Goal: Information Seeking & Learning: Find specific fact

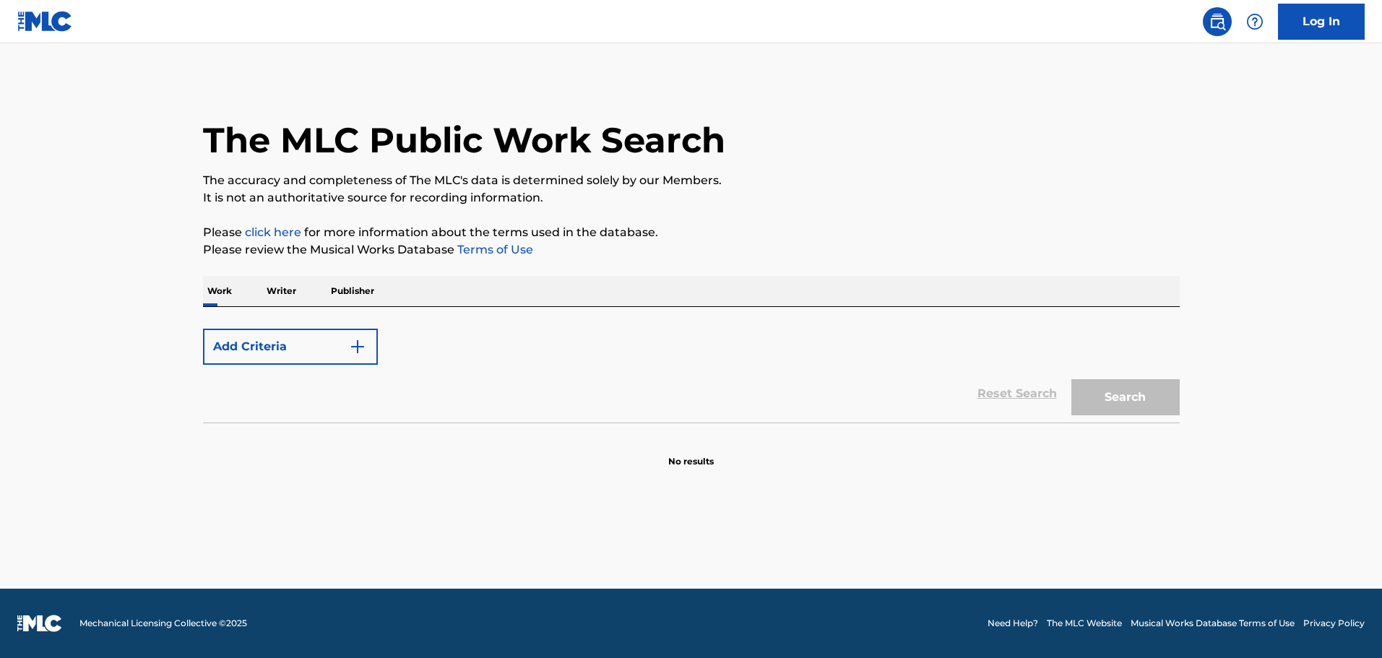
click at [353, 348] on img "Search Form" at bounding box center [357, 346] width 17 height 17
click at [232, 287] on p "Work" at bounding box center [219, 291] width 33 height 30
click at [446, 353] on div "Add Criteria" at bounding box center [691, 347] width 977 height 36
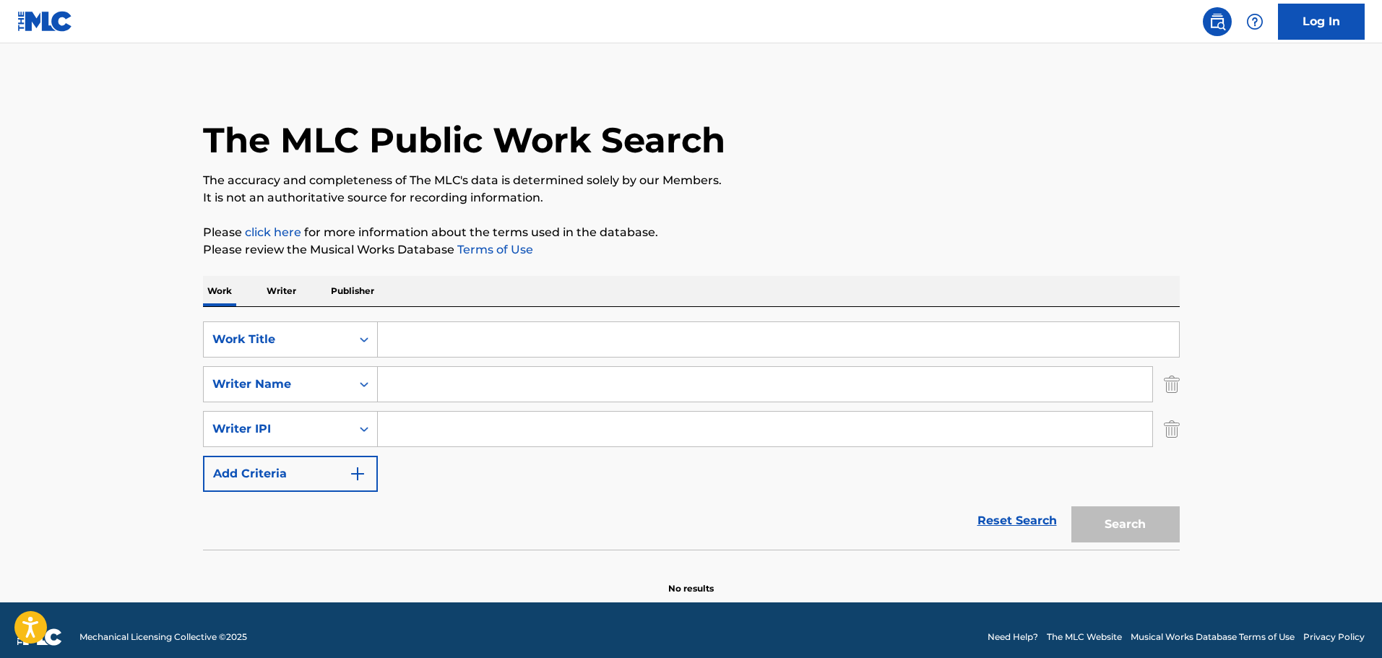
click at [432, 342] on input "Search Form" at bounding box center [778, 339] width 801 height 35
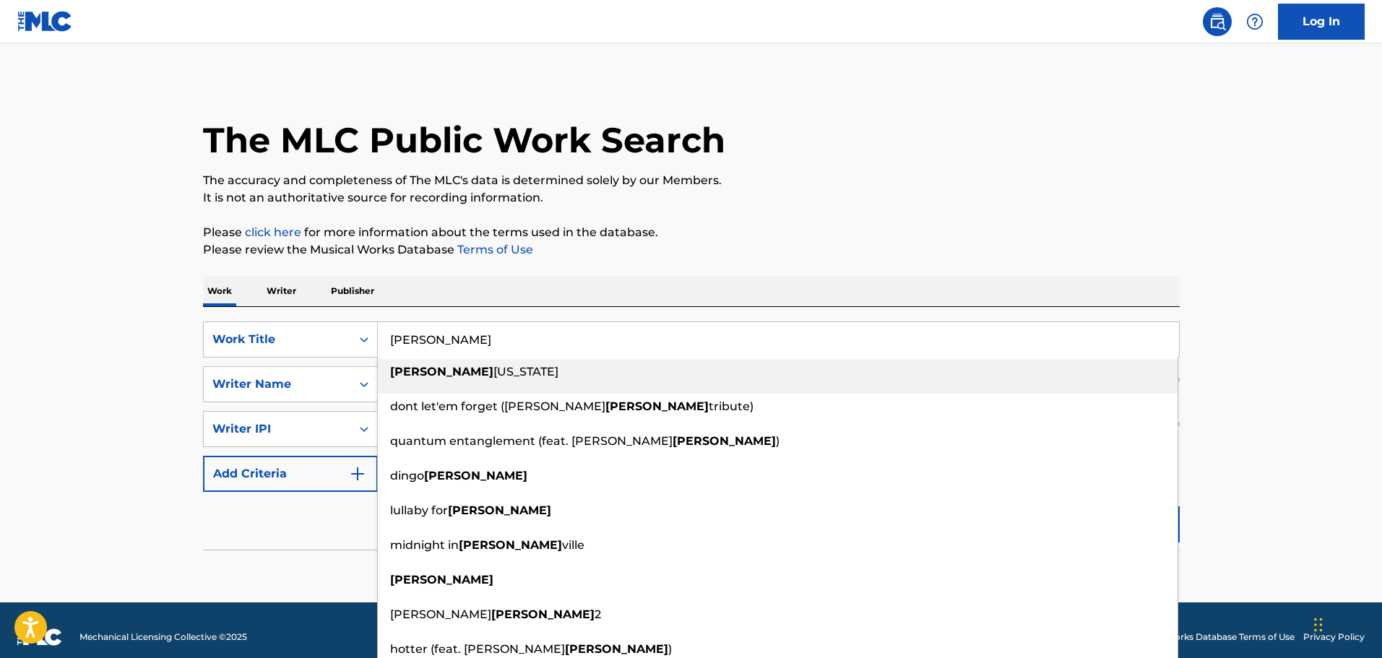
type input "[PERSON_NAME]"
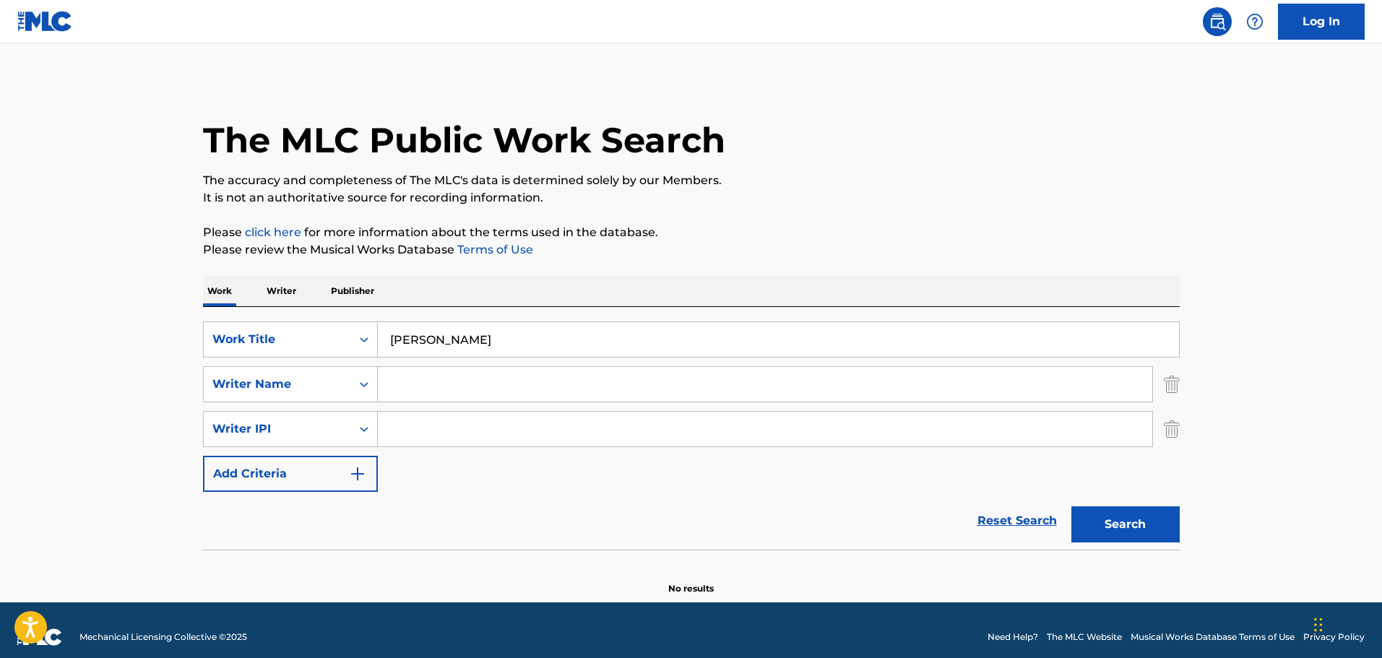
click at [162, 396] on main "The MLC Public Work Search The accuracy and completeness of The MLC's data is d…" at bounding box center [691, 322] width 1382 height 559
click at [421, 377] on input "Search Form" at bounding box center [765, 384] width 774 height 35
click at [1071, 506] on button "Search" at bounding box center [1125, 524] width 108 height 36
drag, startPoint x: 485, startPoint y: 386, endPoint x: 394, endPoint y: 384, distance: 91.0
click at [394, 384] on input "[PERSON_NAME]" at bounding box center [765, 384] width 774 height 35
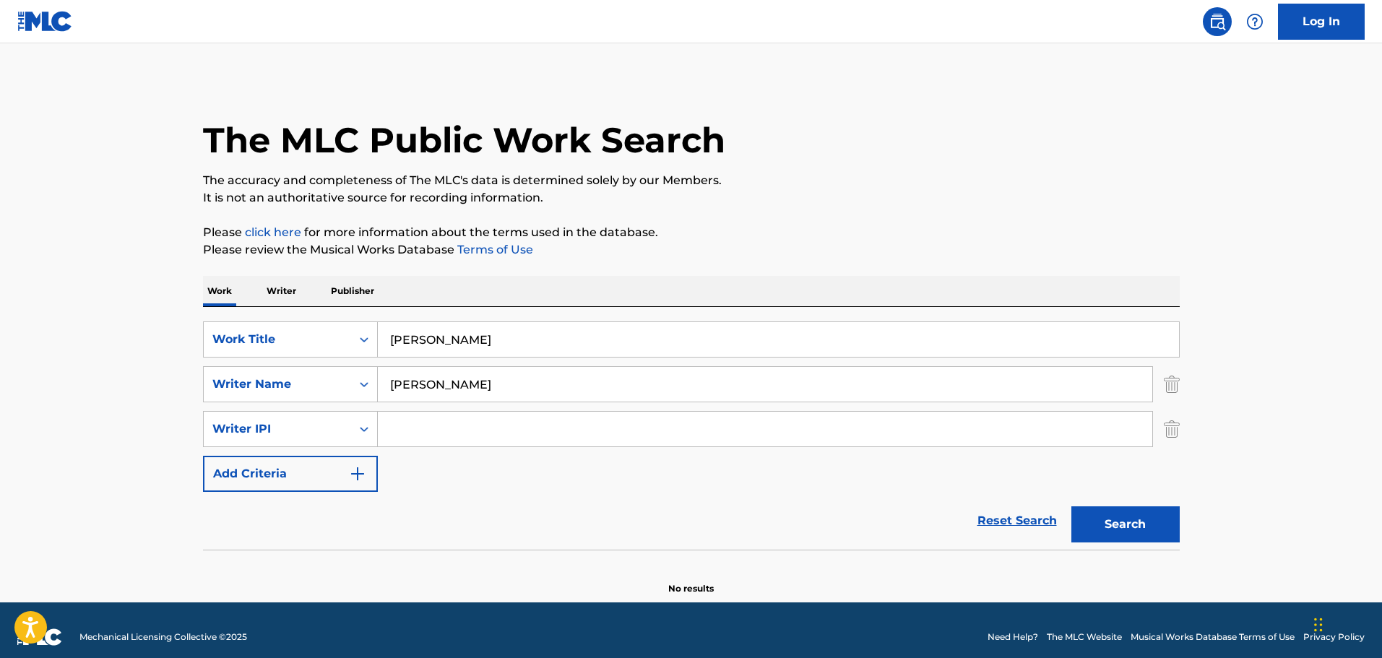
type input "[PERSON_NAME]"
click at [1071, 506] on button "Search" at bounding box center [1125, 524] width 108 height 36
click at [1032, 527] on link "Reset Search" at bounding box center [1017, 521] width 94 height 32
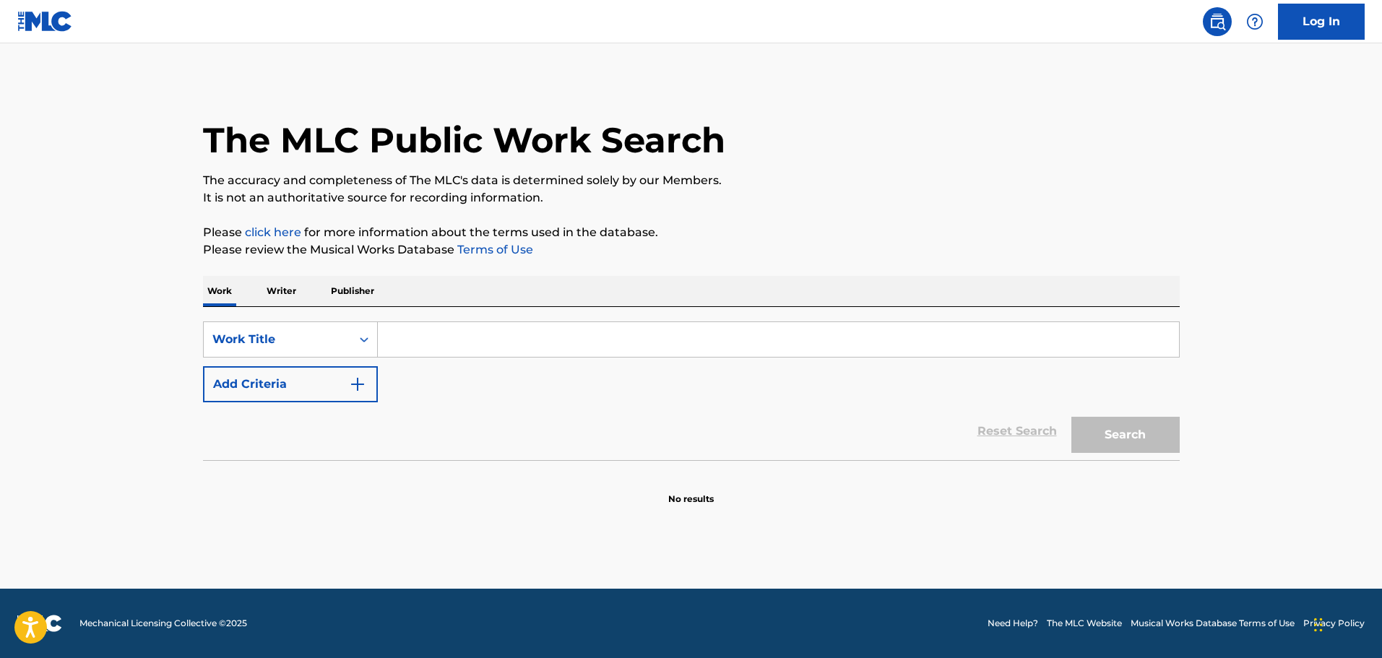
click at [384, 342] on input "Search Form" at bounding box center [778, 339] width 801 height 35
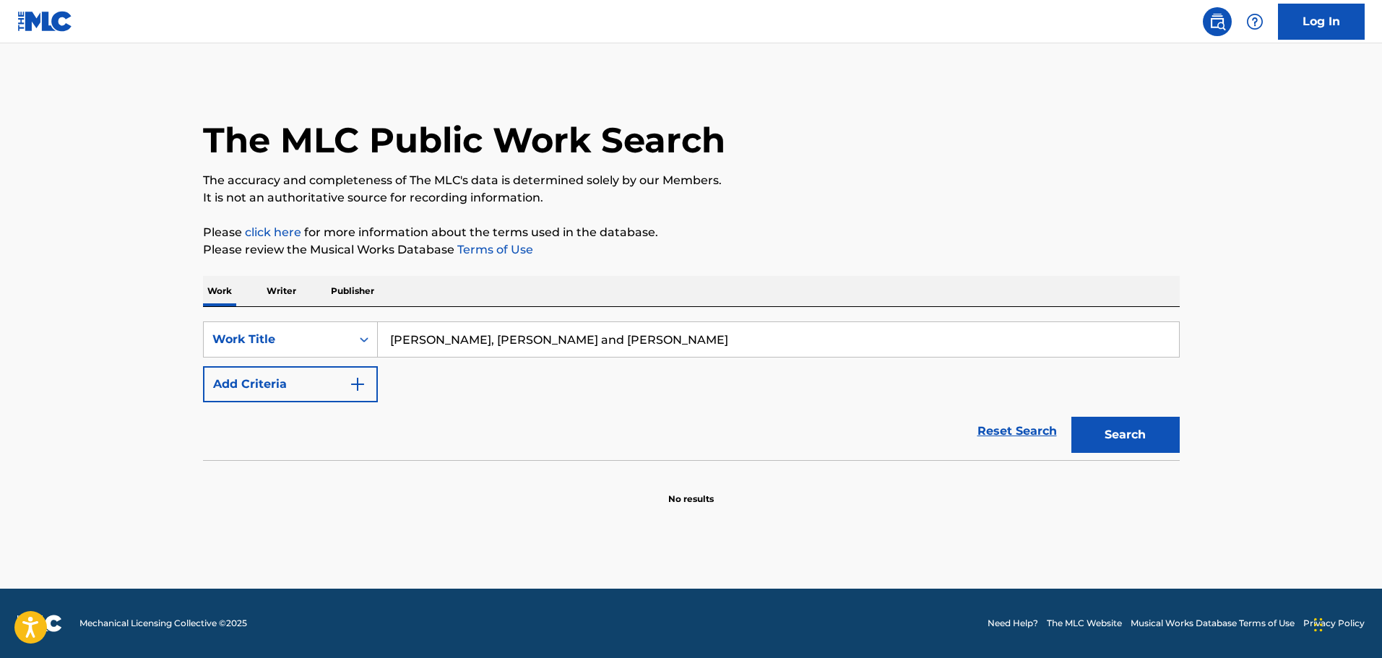
drag, startPoint x: 644, startPoint y: 352, endPoint x: 373, endPoint y: 358, distance: 271.0
click at [373, 358] on div "SearchWithCriteriaab6eca8e-dc57-49e3-a2ea-7783c839dab2 Work Title [PERSON_NAME]…" at bounding box center [691, 361] width 977 height 81
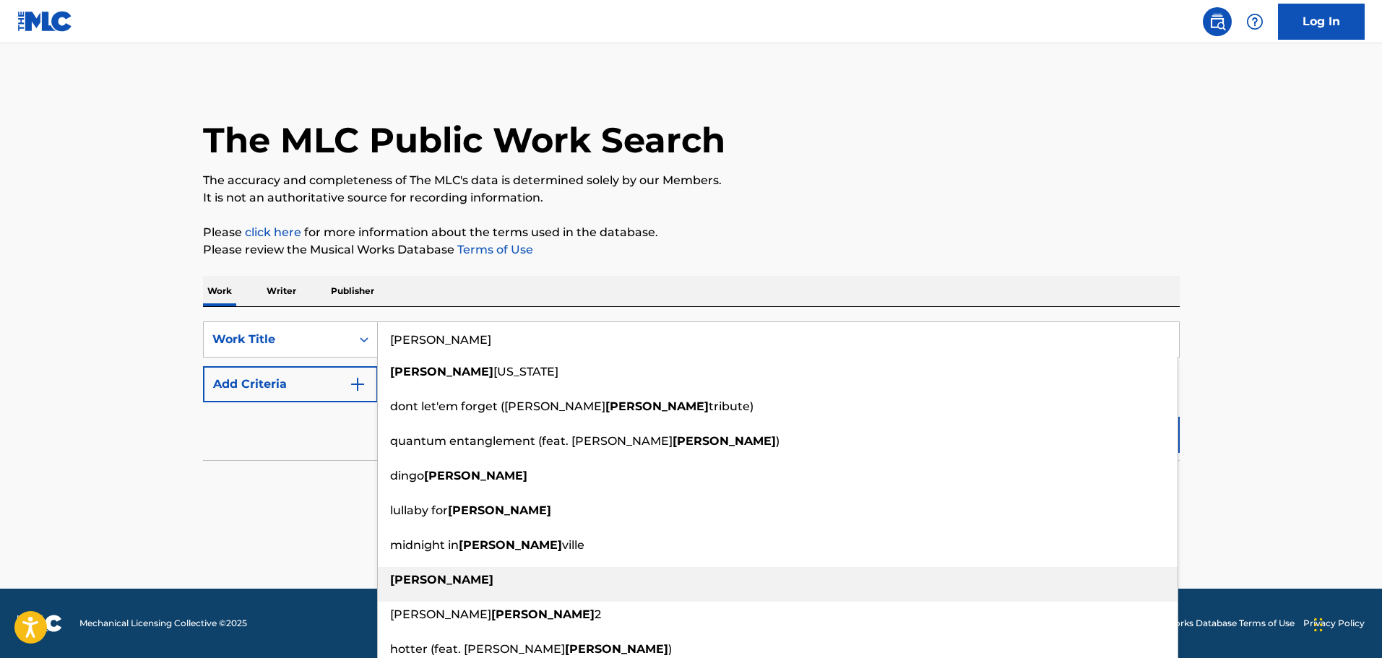
click at [414, 579] on strong "[PERSON_NAME]" at bounding box center [441, 580] width 103 height 14
type input "[PERSON_NAME]"
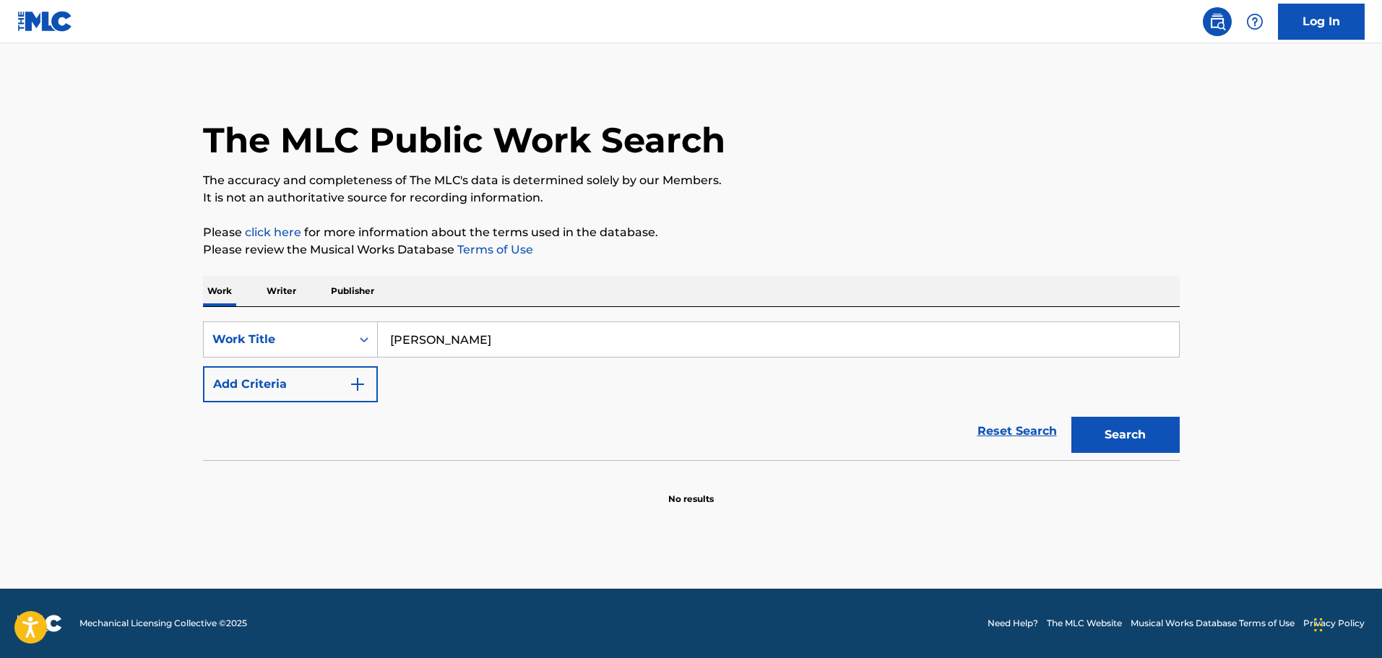
click at [1098, 426] on button "Search" at bounding box center [1125, 435] width 108 height 36
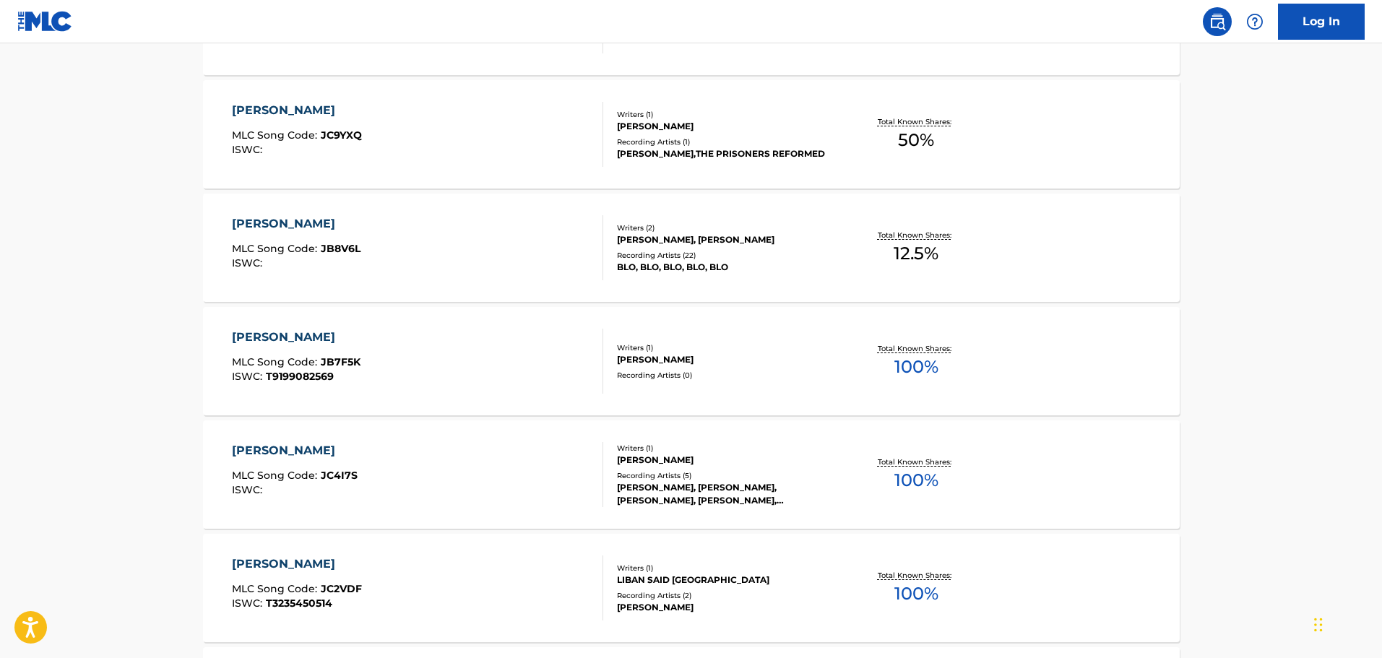
scroll to position [722, 0]
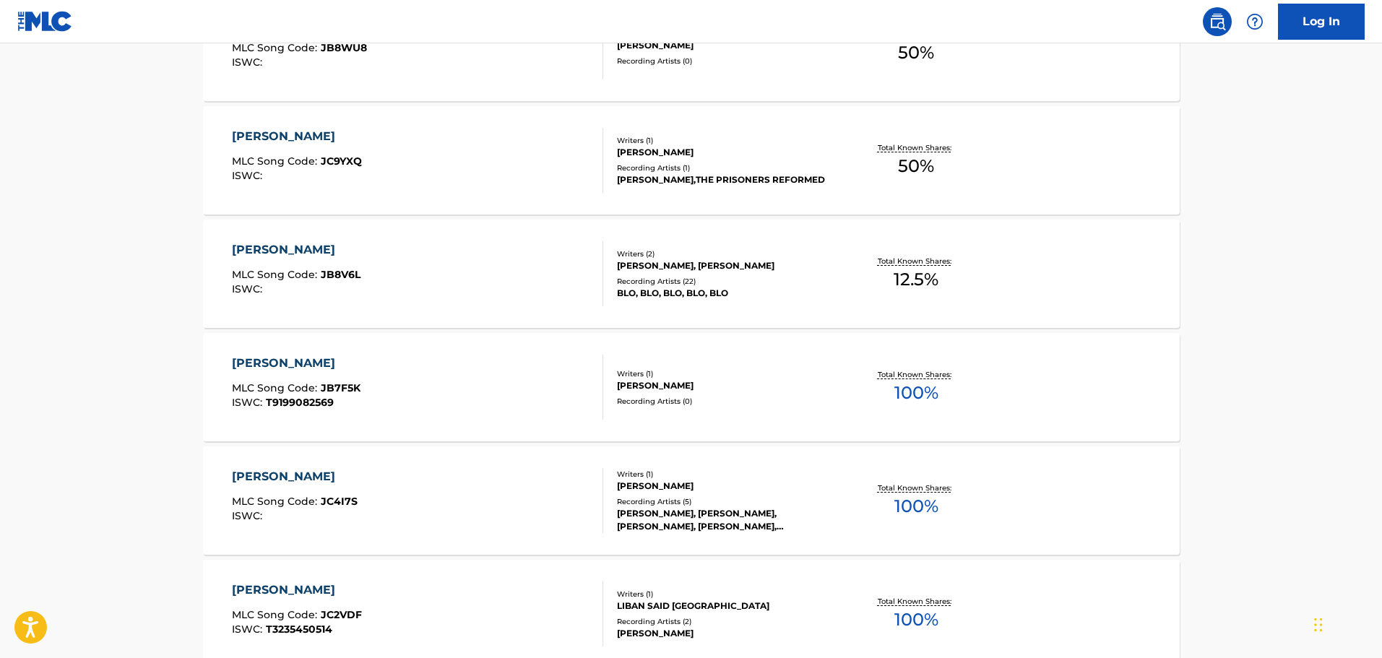
click at [159, 262] on main "The MLC Public Work Search The accuracy and completeness of The MLC's data is d…" at bounding box center [691, 149] width 1382 height 1656
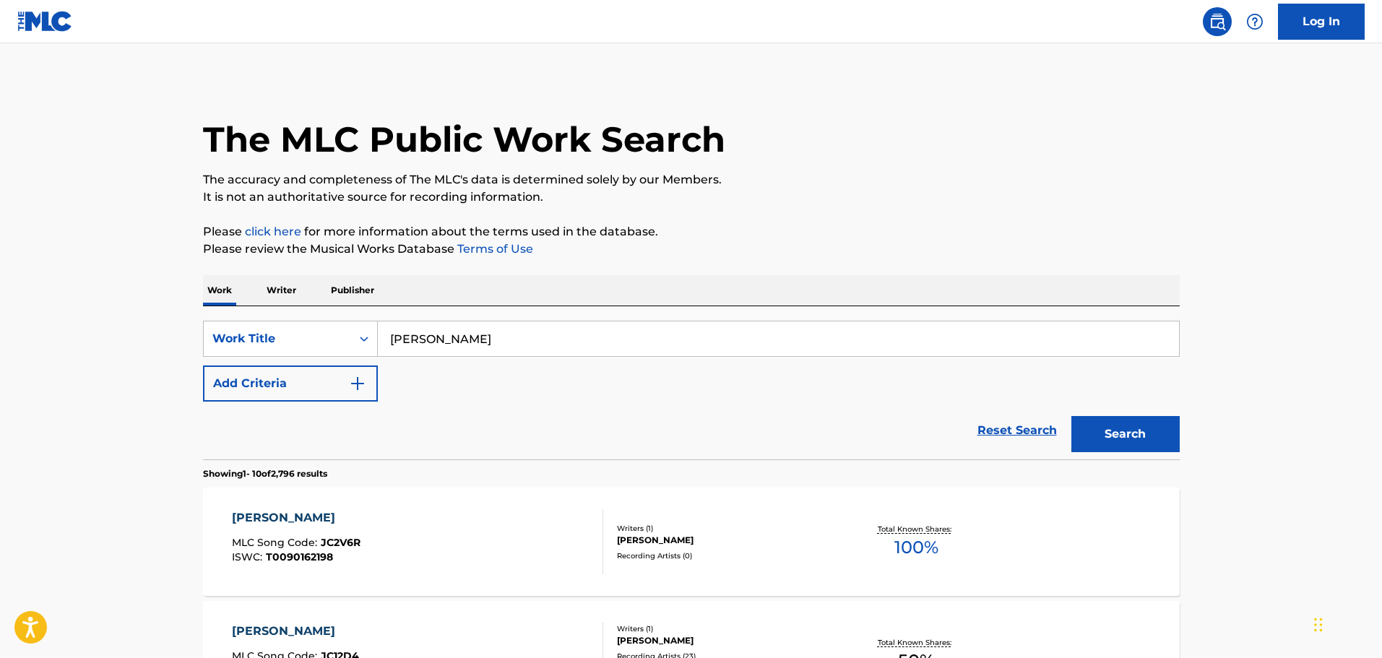
scroll to position [0, 0]
click at [358, 379] on img "Search Form" at bounding box center [357, 384] width 17 height 17
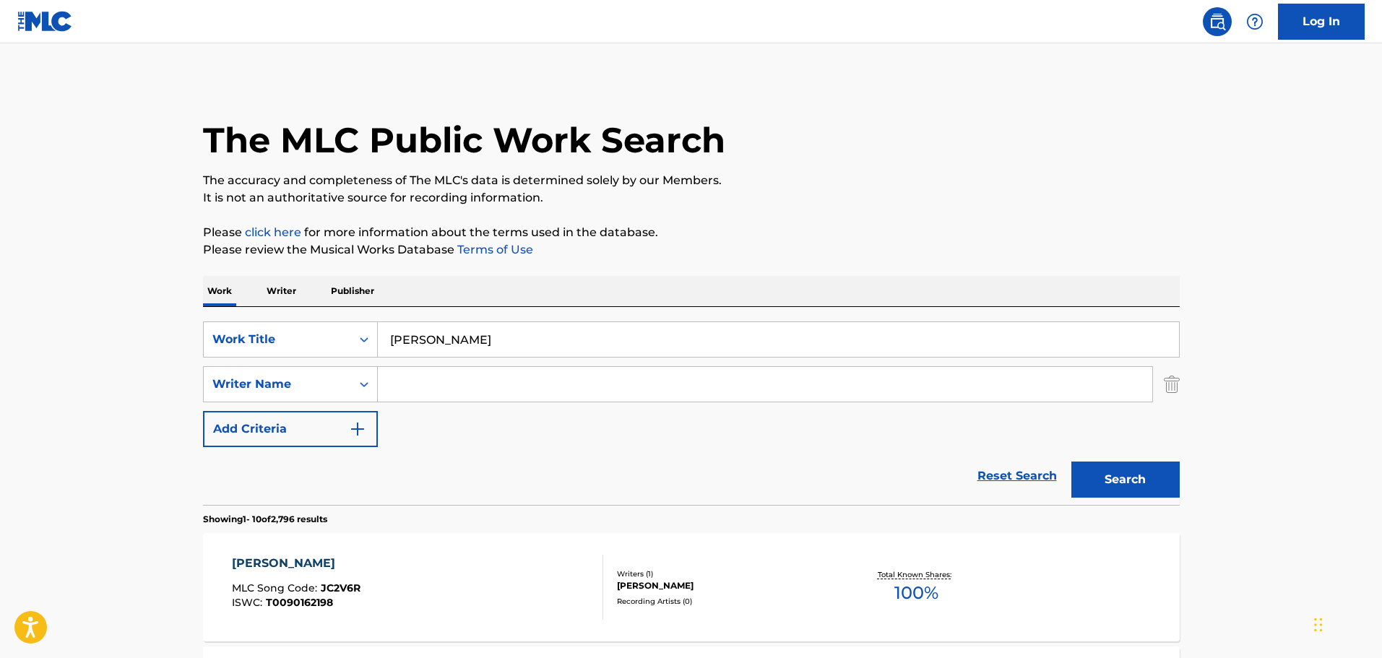
click at [395, 381] on input "Search Form" at bounding box center [765, 384] width 774 height 35
click at [1071, 462] on button "Search" at bounding box center [1125, 480] width 108 height 36
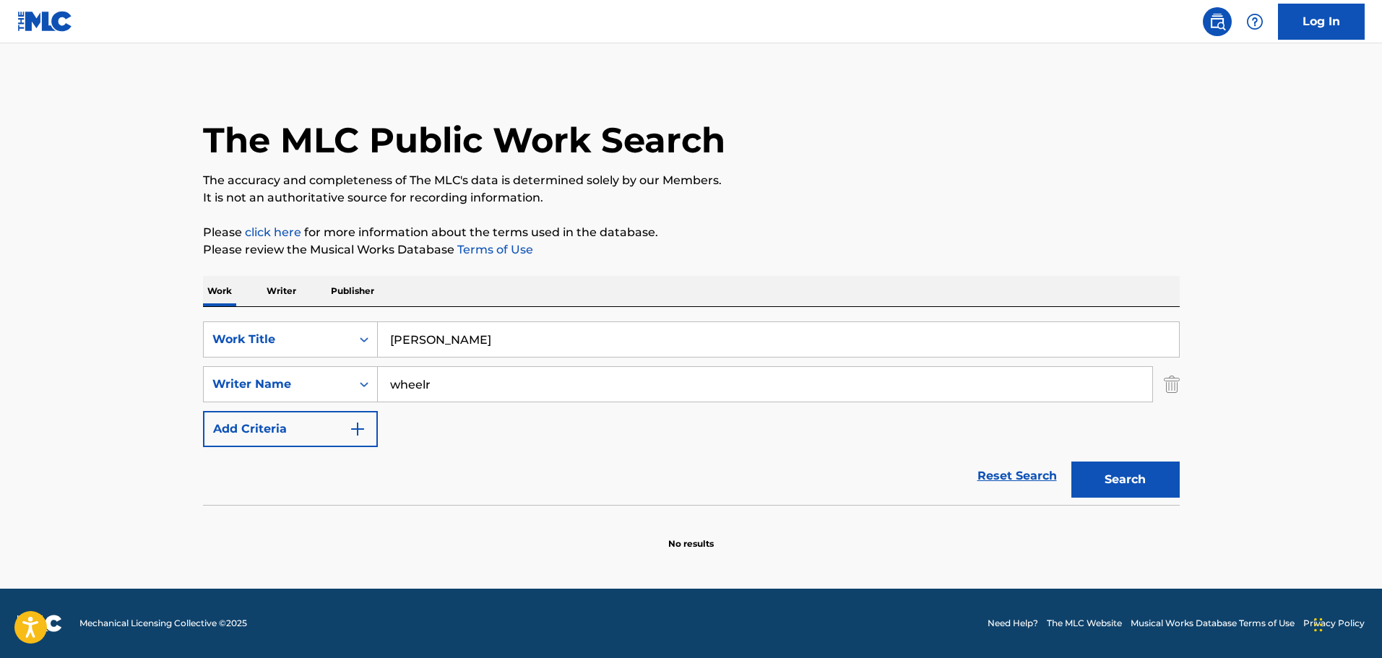
click at [423, 390] on input "wheelr" at bounding box center [765, 384] width 774 height 35
click at [477, 386] on input "wheelr" at bounding box center [765, 384] width 774 height 35
type input "wheele"
click at [1071, 462] on button "Search" at bounding box center [1125, 480] width 108 height 36
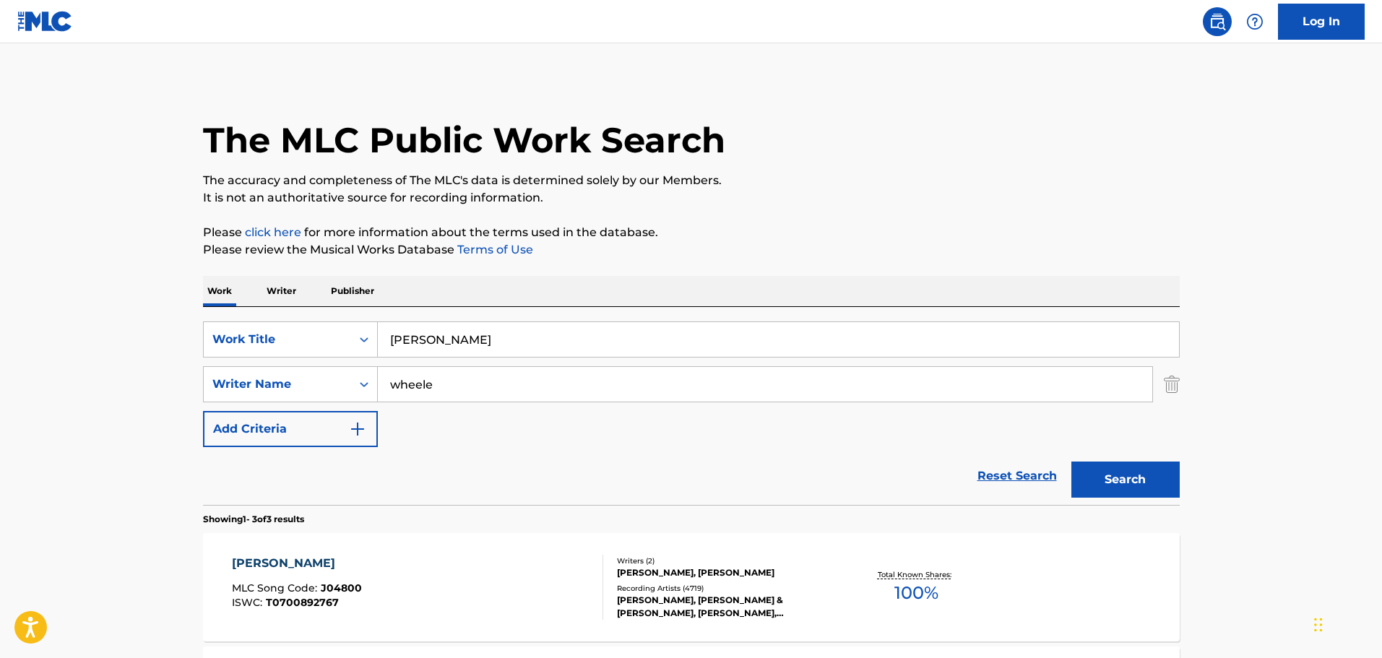
click at [477, 389] on input "wheele" at bounding box center [765, 384] width 774 height 35
click at [683, 597] on div "[PERSON_NAME], [PERSON_NAME] & [PERSON_NAME], [PERSON_NAME], [PERSON_NAME], [PE…" at bounding box center [726, 607] width 218 height 26
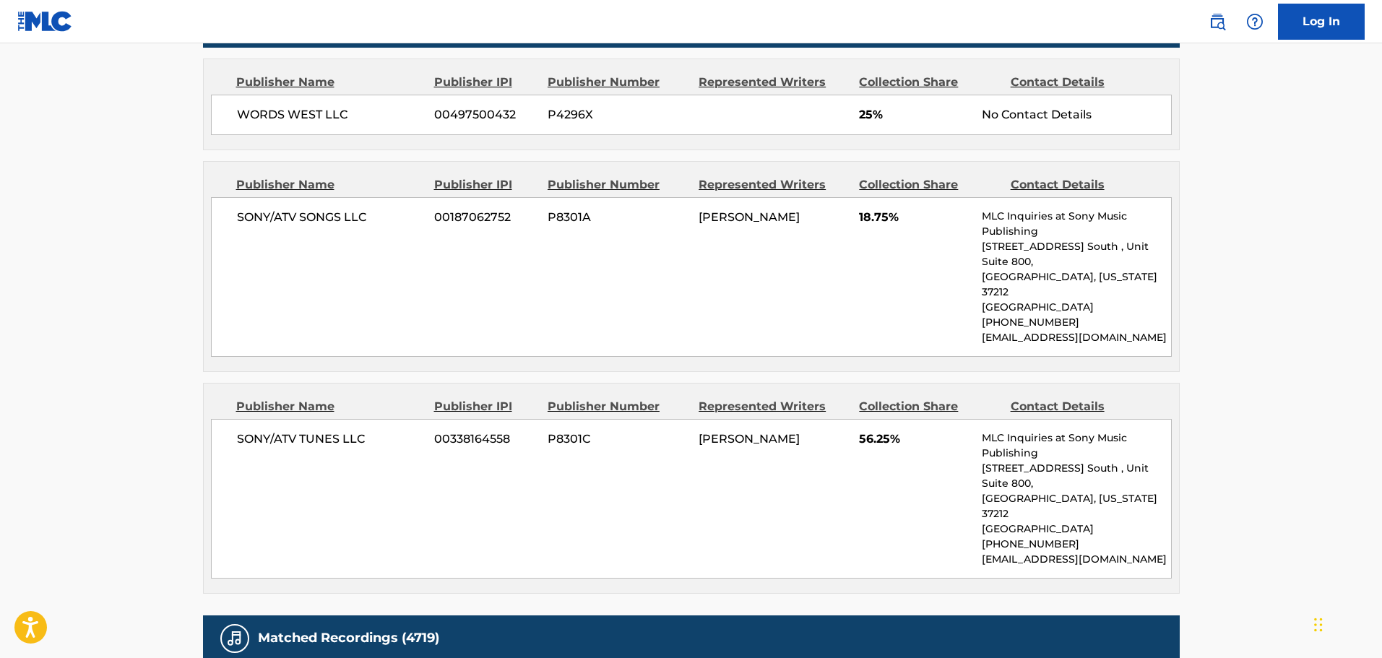
scroll to position [722, 0]
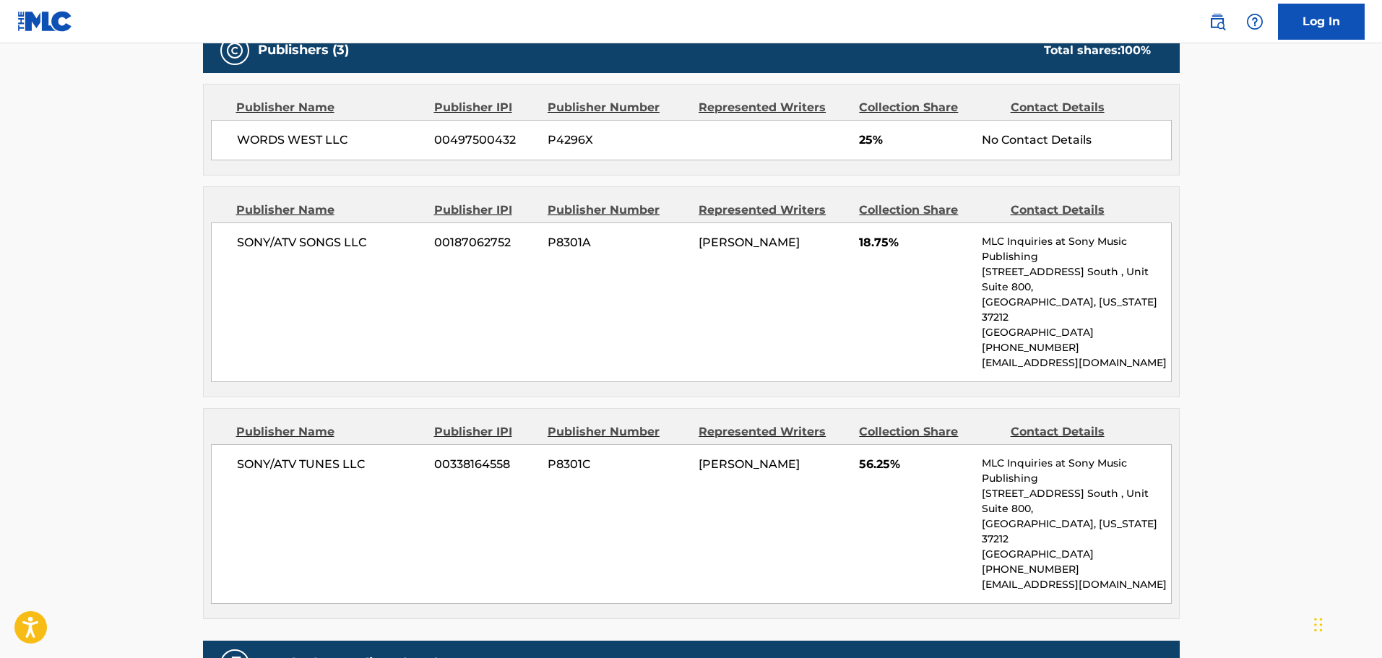
click at [131, 219] on main "< Back to public search results Copy work link [PERSON_NAME] Work Detail Member…" at bounding box center [691, 250] width 1382 height 1859
click at [164, 215] on main "< Back to public search results Copy work link [PERSON_NAME] Work Detail Member…" at bounding box center [691, 250] width 1382 height 1859
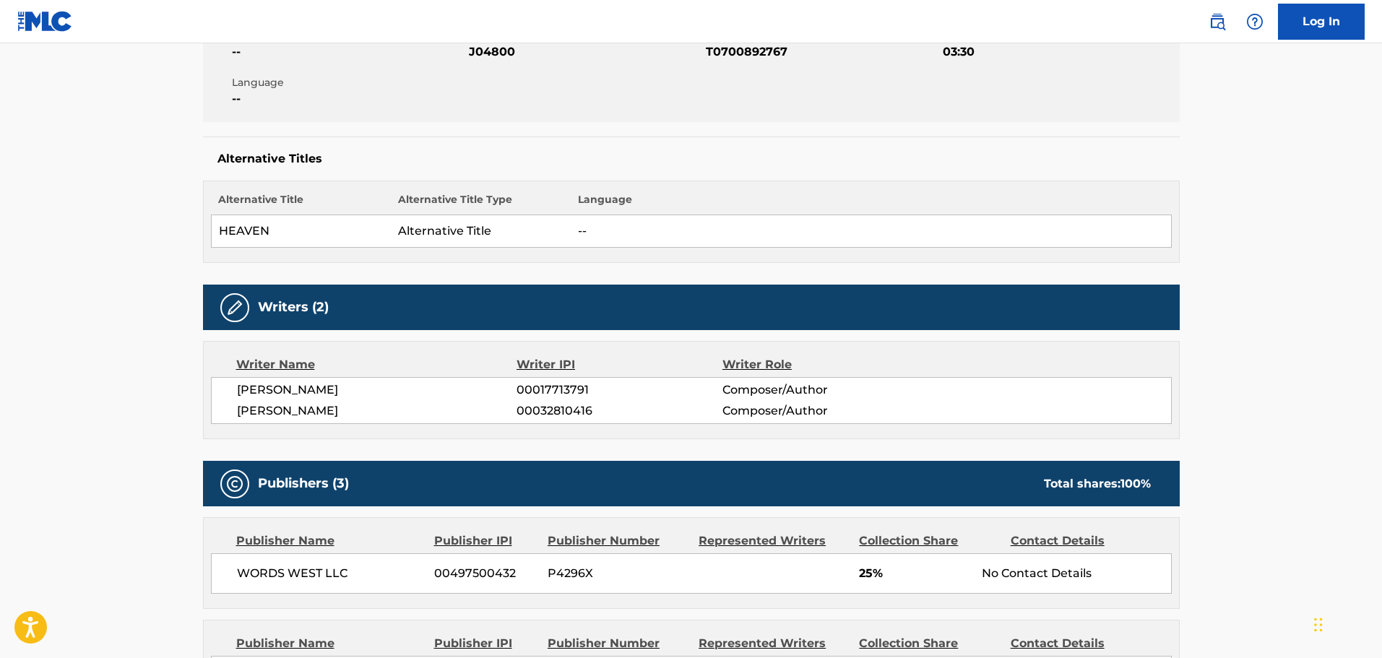
scroll to position [0, 0]
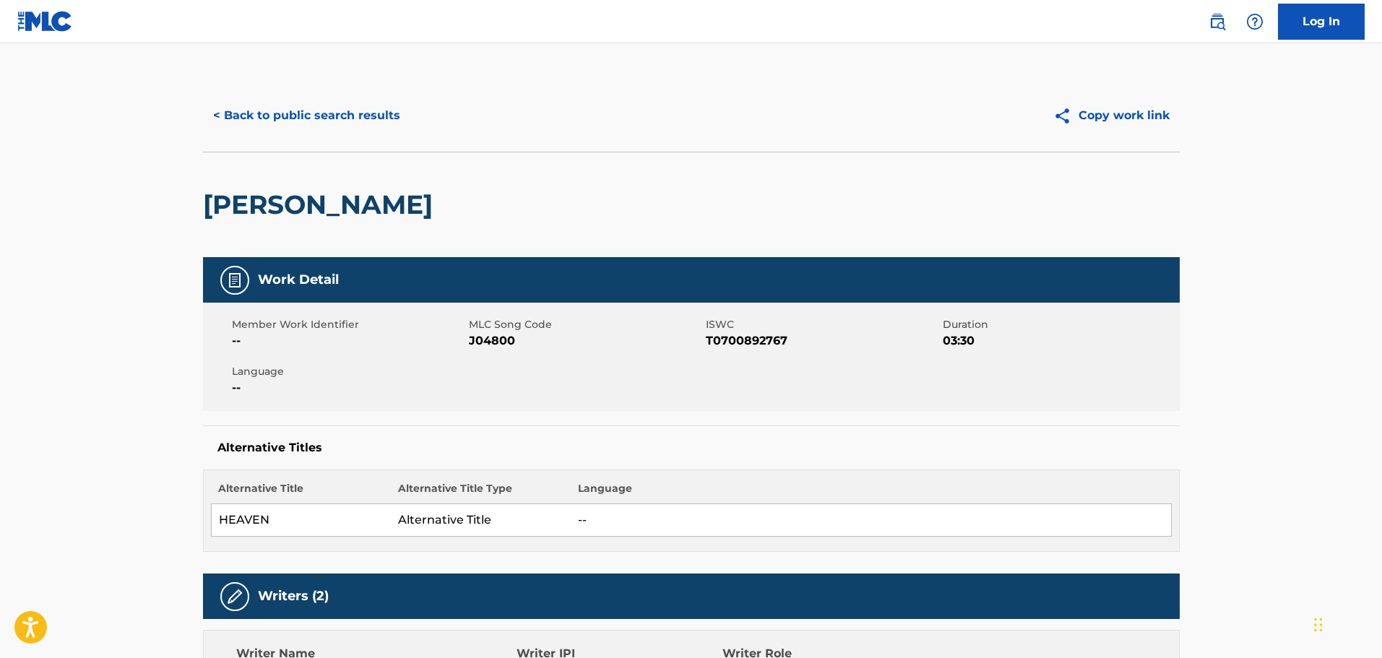
click at [324, 111] on button "< Back to public search results" at bounding box center [306, 116] width 207 height 36
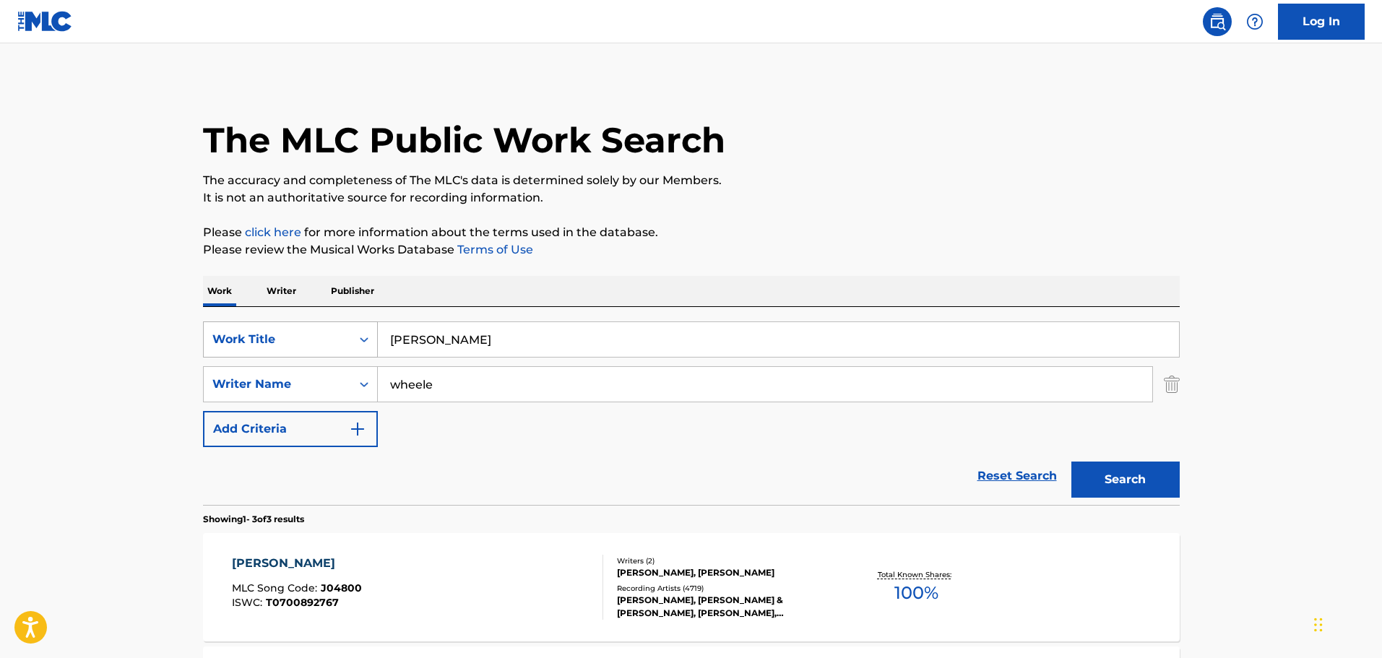
drag, startPoint x: 433, startPoint y: 339, endPoint x: 368, endPoint y: 345, distance: 65.3
click at [368, 345] on div "SearchWithCriteriaab6eca8e-dc57-49e3-a2ea-7783c839dab2 Work Title [PERSON_NAME]" at bounding box center [691, 339] width 977 height 36
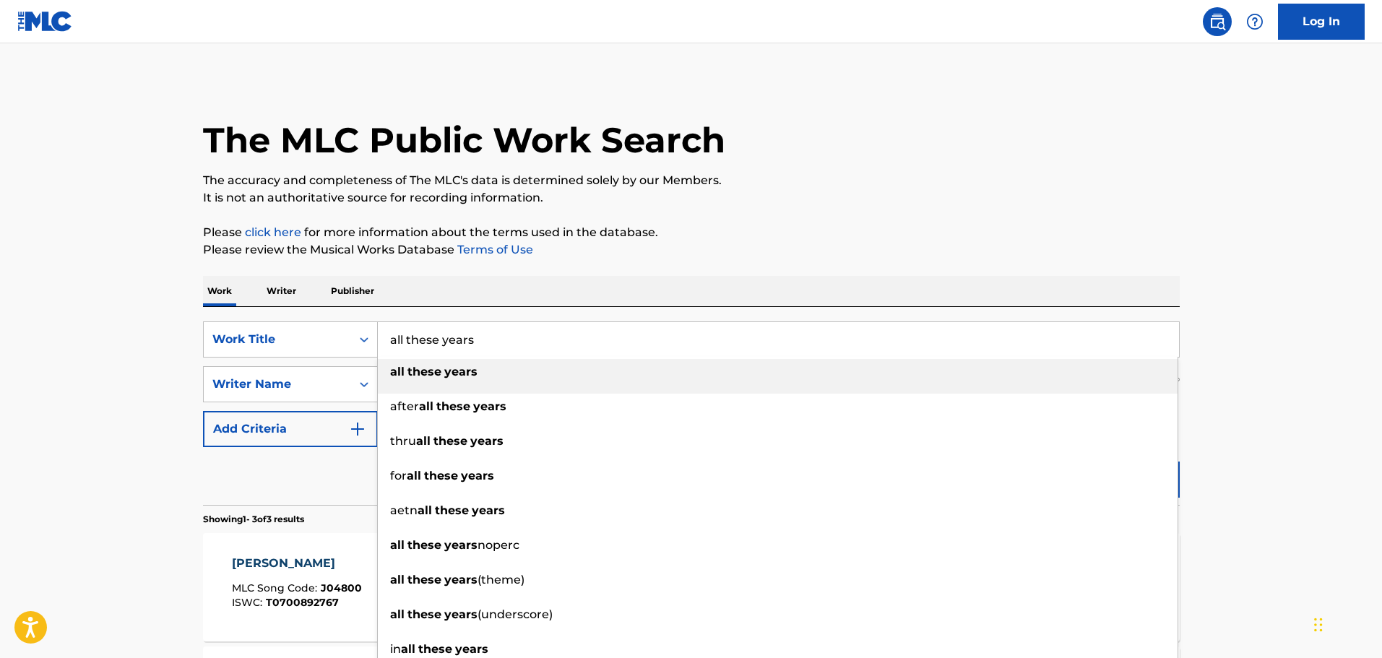
type input "all these years"
click at [410, 376] on strong "these" at bounding box center [424, 372] width 34 height 14
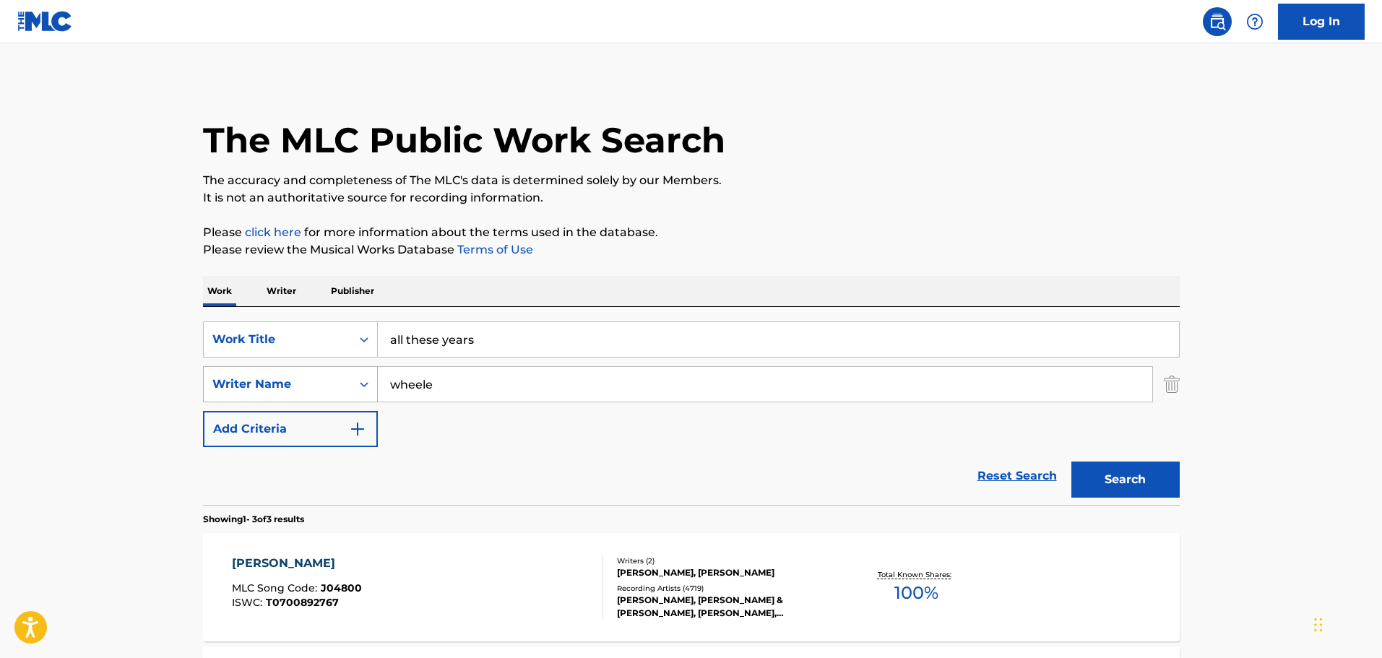
drag, startPoint x: 366, startPoint y: 384, endPoint x: 355, endPoint y: 387, distance: 11.2
click at [355, 387] on div "SearchWithCriteriafde73709-5e4a-4989-8adf-ac79ebb506f5 Writer Name wheele" at bounding box center [691, 384] width 977 height 36
type input "[PERSON_NAME]"
click at [1071, 462] on button "Search" at bounding box center [1125, 480] width 108 height 36
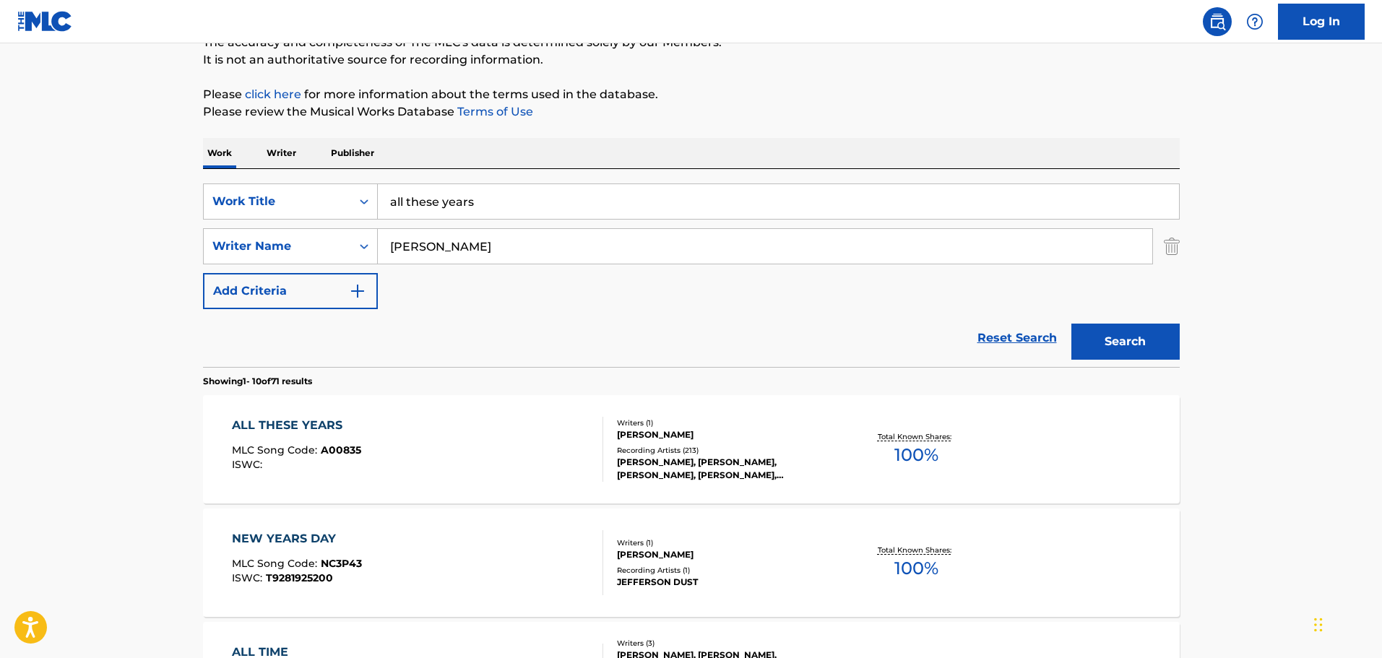
scroll to position [144, 0]
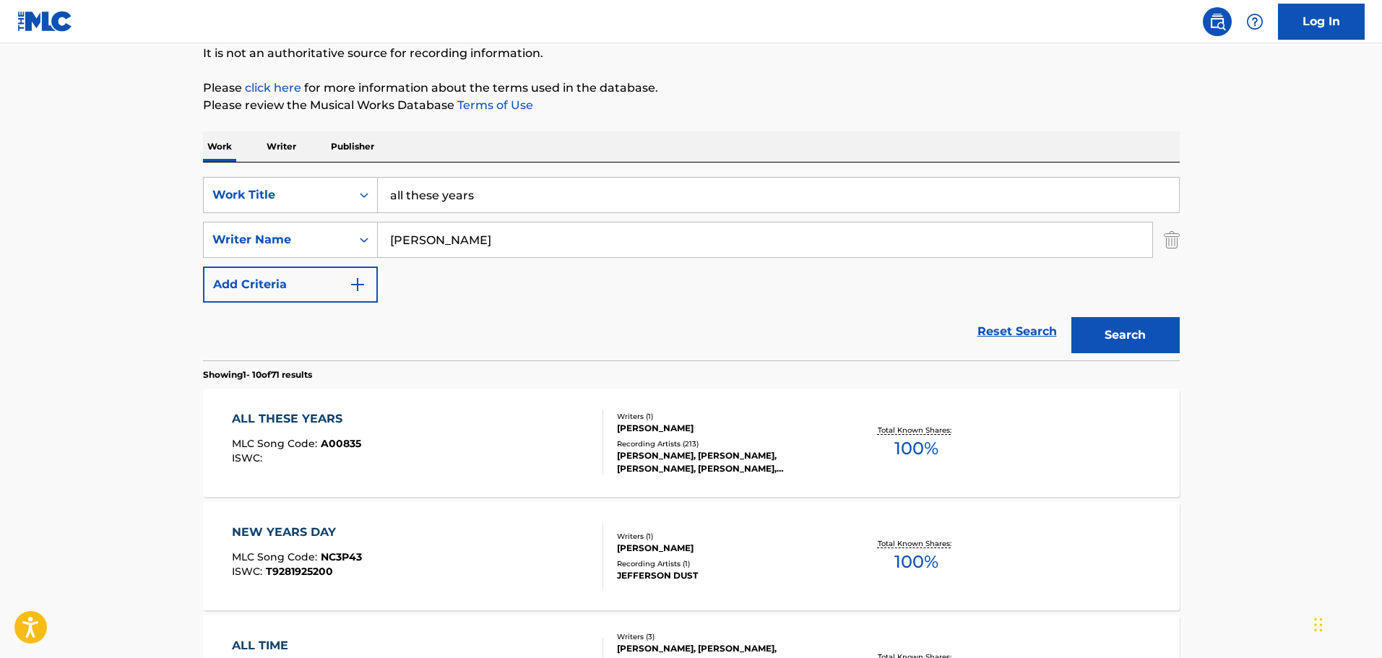
click at [647, 452] on div "[PERSON_NAME], [PERSON_NAME], [PERSON_NAME], [PERSON_NAME], [PERSON_NAME]" at bounding box center [726, 462] width 218 height 26
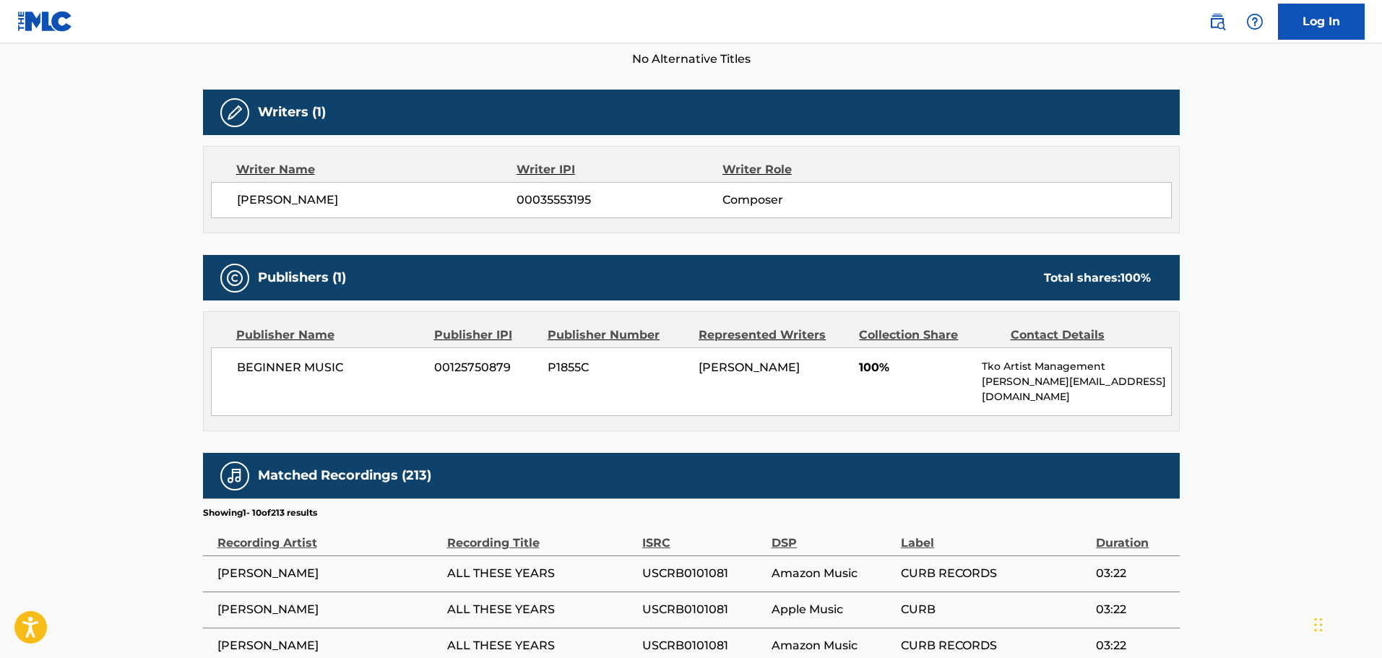
scroll to position [433, 0]
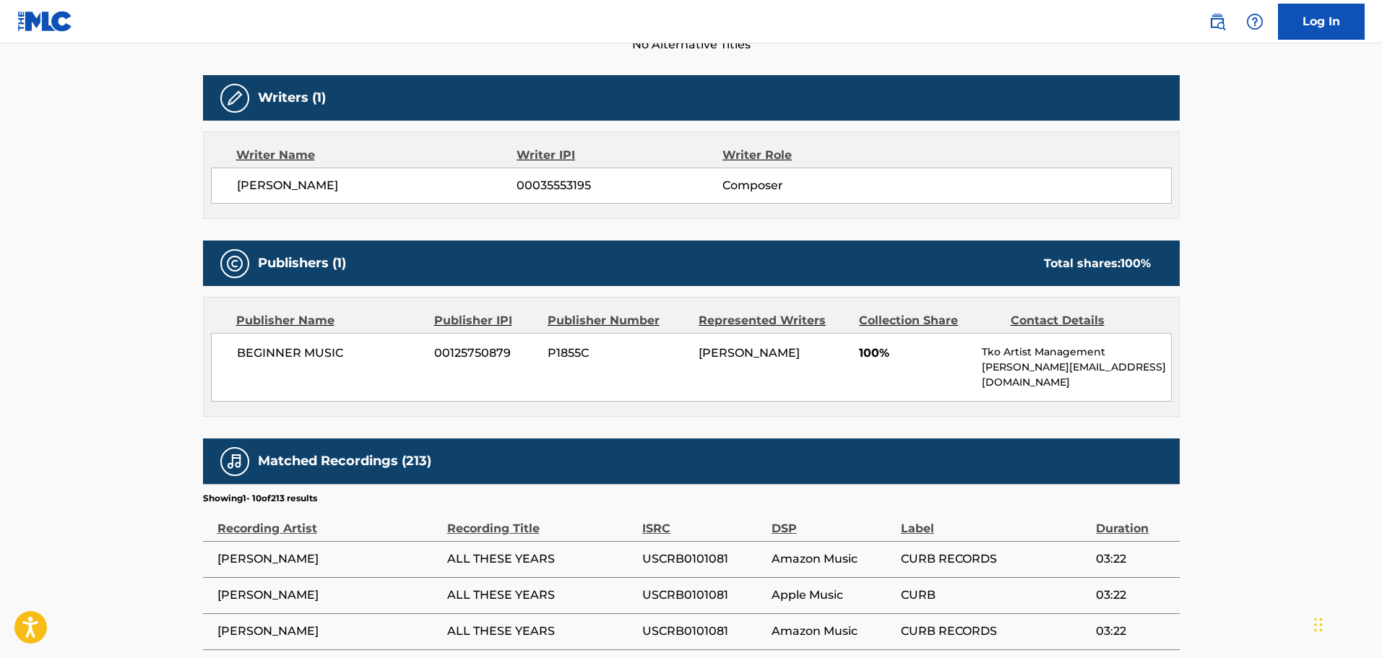
click at [42, 261] on main "< Back to public search results Copy work link ALL THESE YEARS Work Detail Memb…" at bounding box center [691, 294] width 1382 height 1368
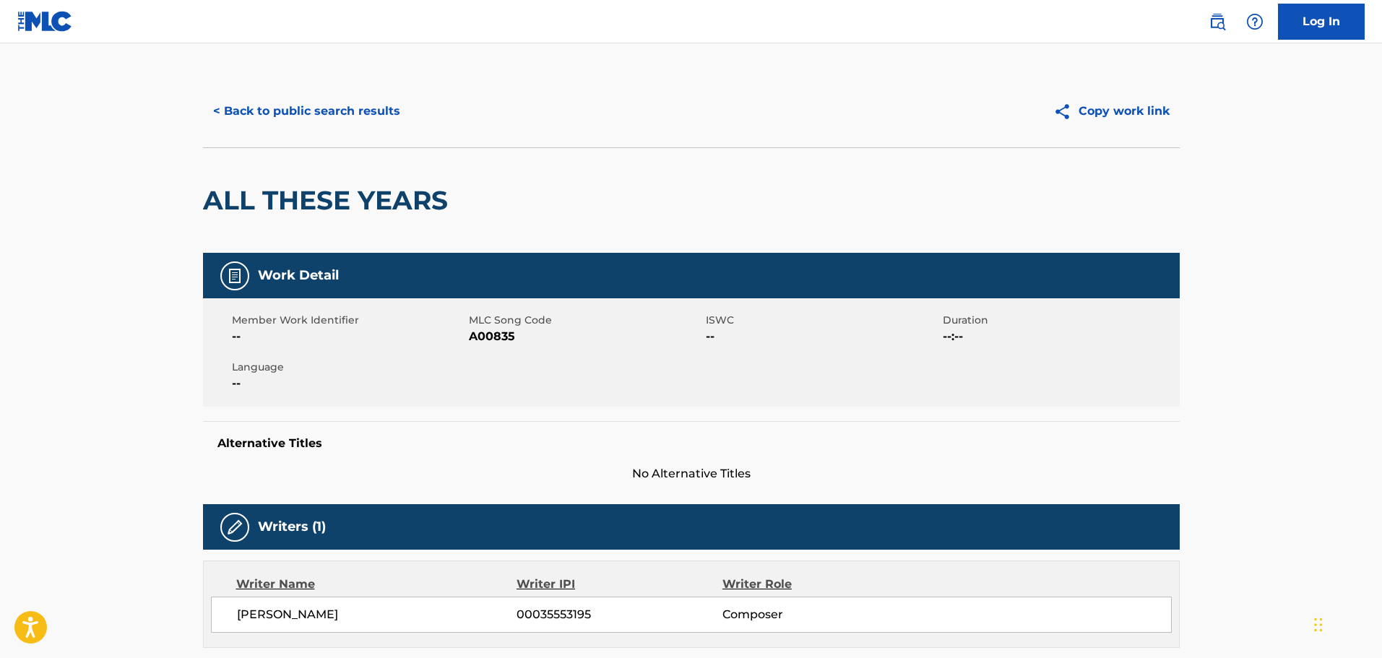
scroll to position [0, 0]
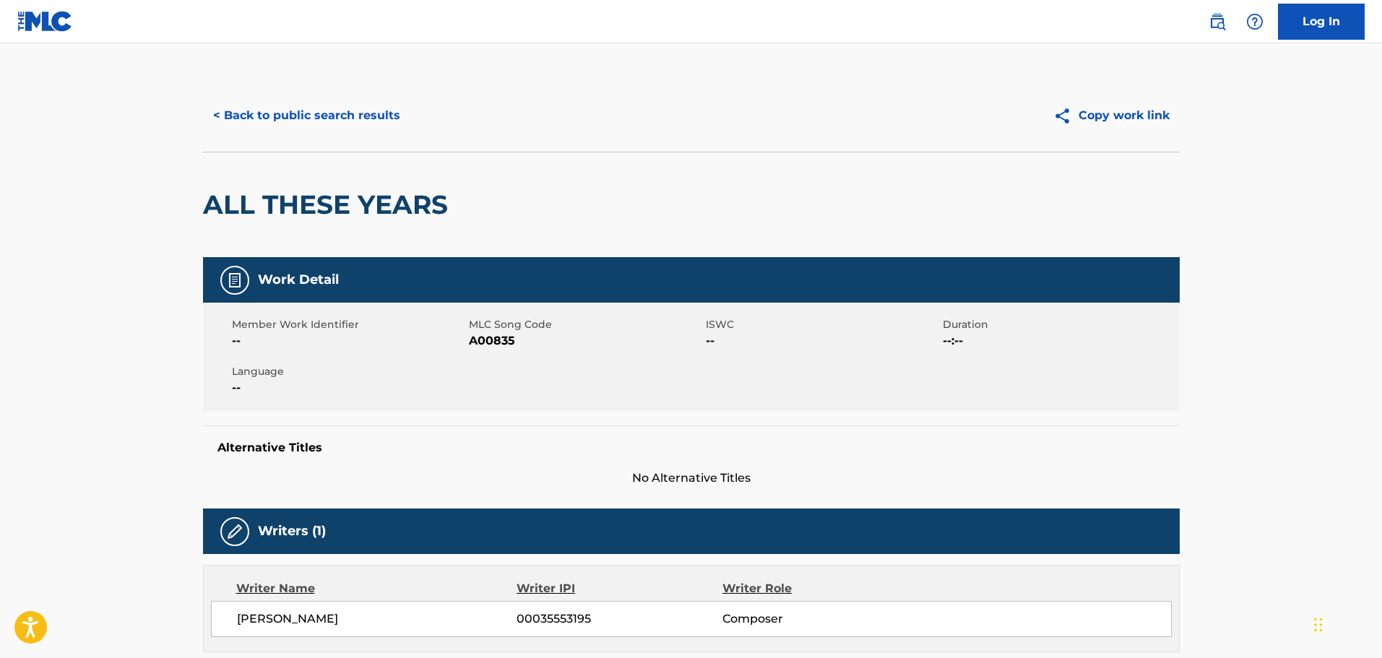
click at [242, 119] on button "< Back to public search results" at bounding box center [306, 116] width 207 height 36
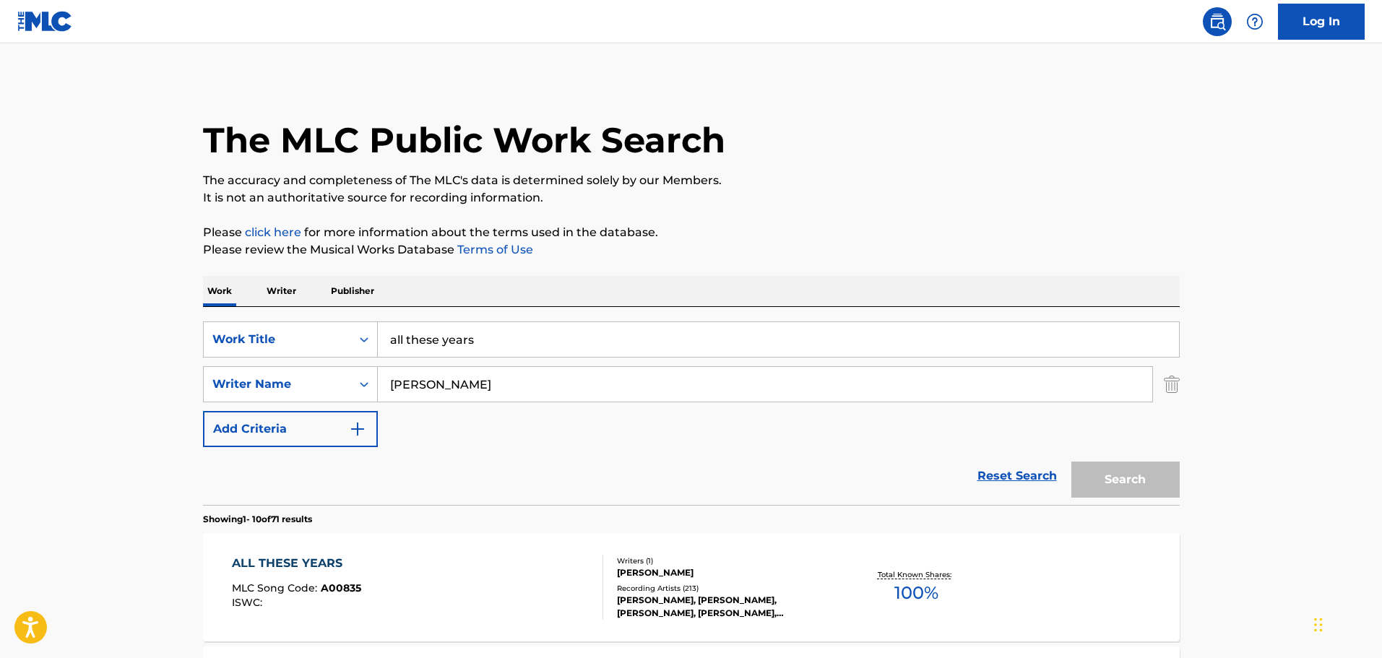
scroll to position [144, 0]
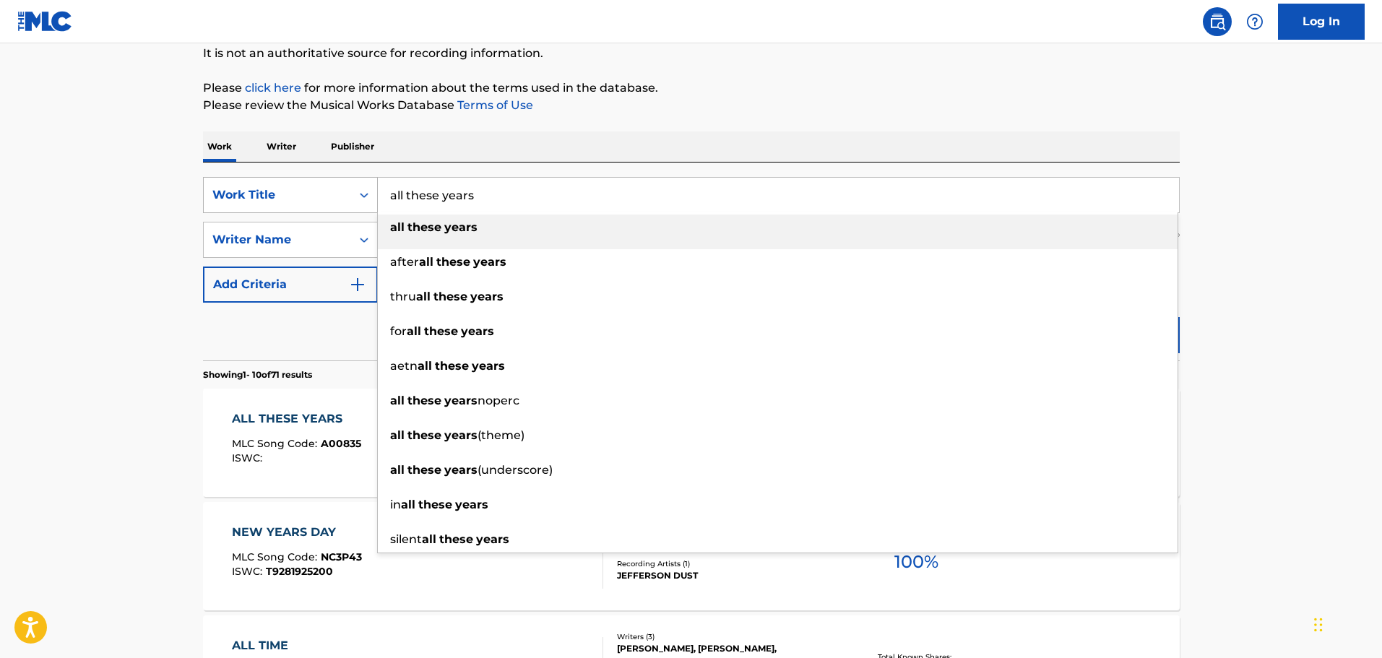
drag, startPoint x: 478, startPoint y: 191, endPoint x: 355, endPoint y: 202, distance: 123.3
click at [355, 202] on div "SearchWithCriteriaab6eca8e-dc57-49e3-a2ea-7783c839dab2 Work Title all these yea…" at bounding box center [691, 195] width 977 height 36
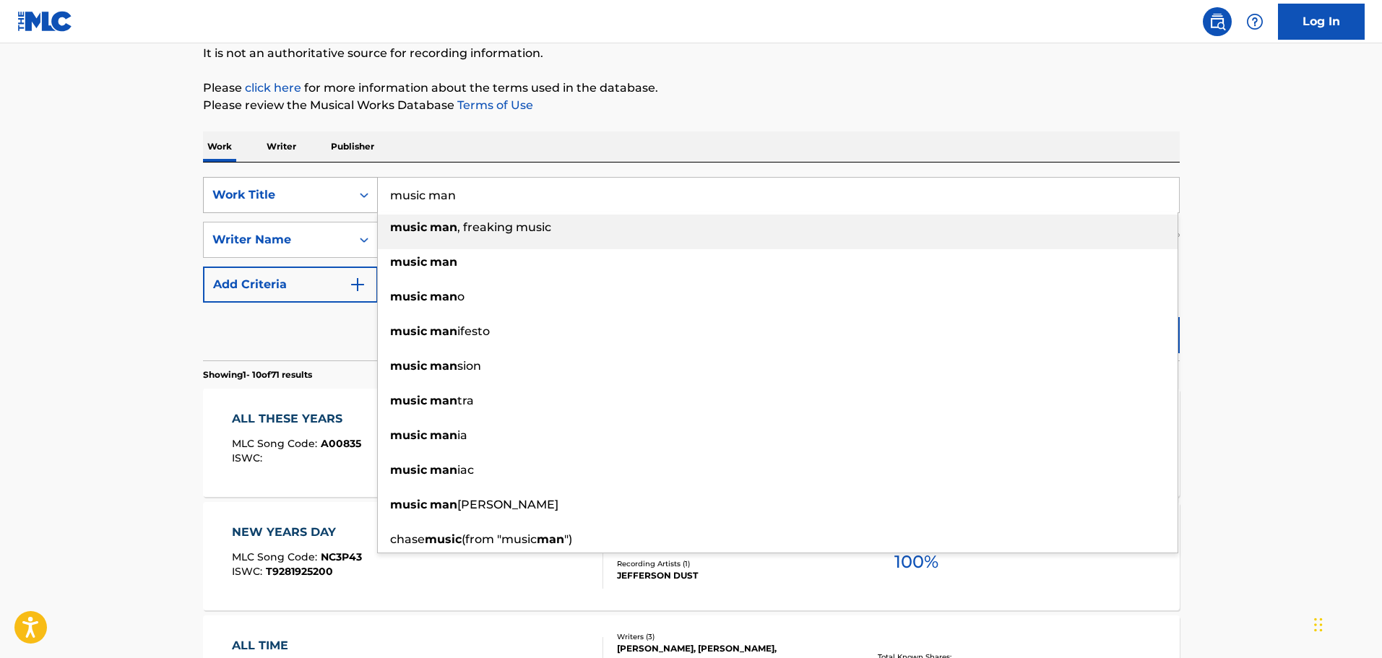
type input "music man"
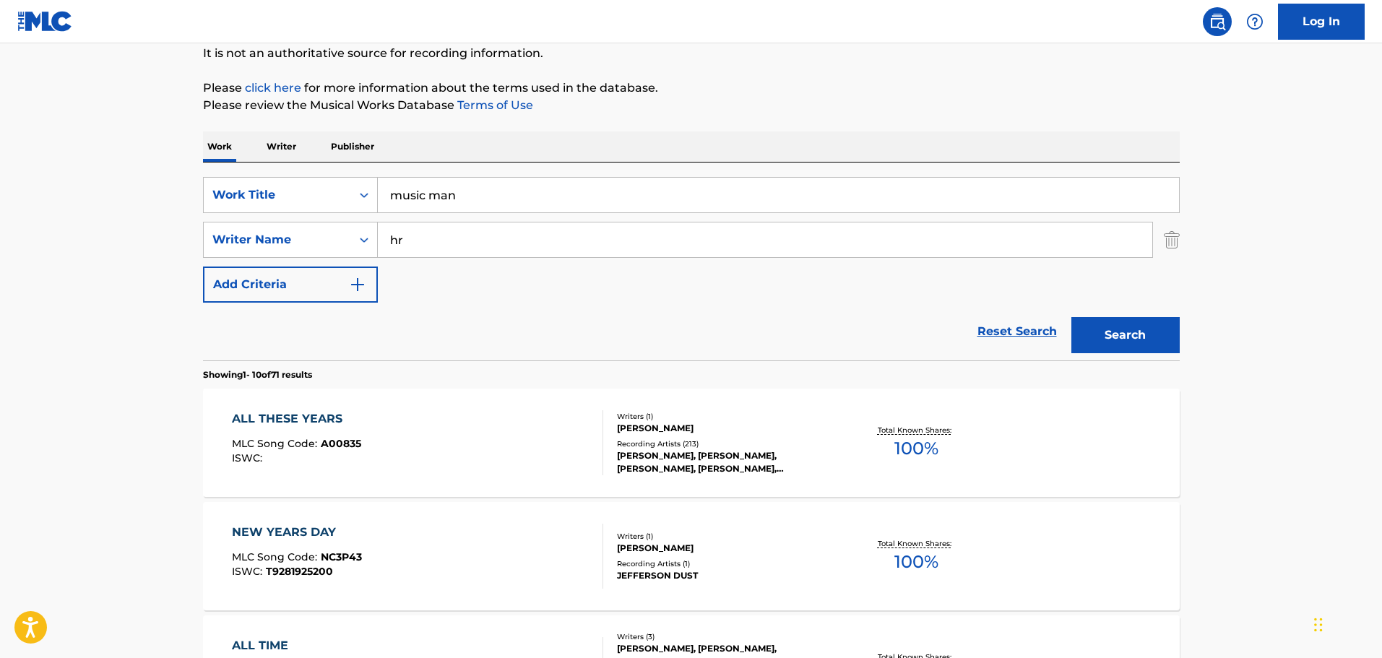
type input "h"
type input "[PERSON_NAME]"
click at [1071, 317] on button "Search" at bounding box center [1125, 335] width 108 height 36
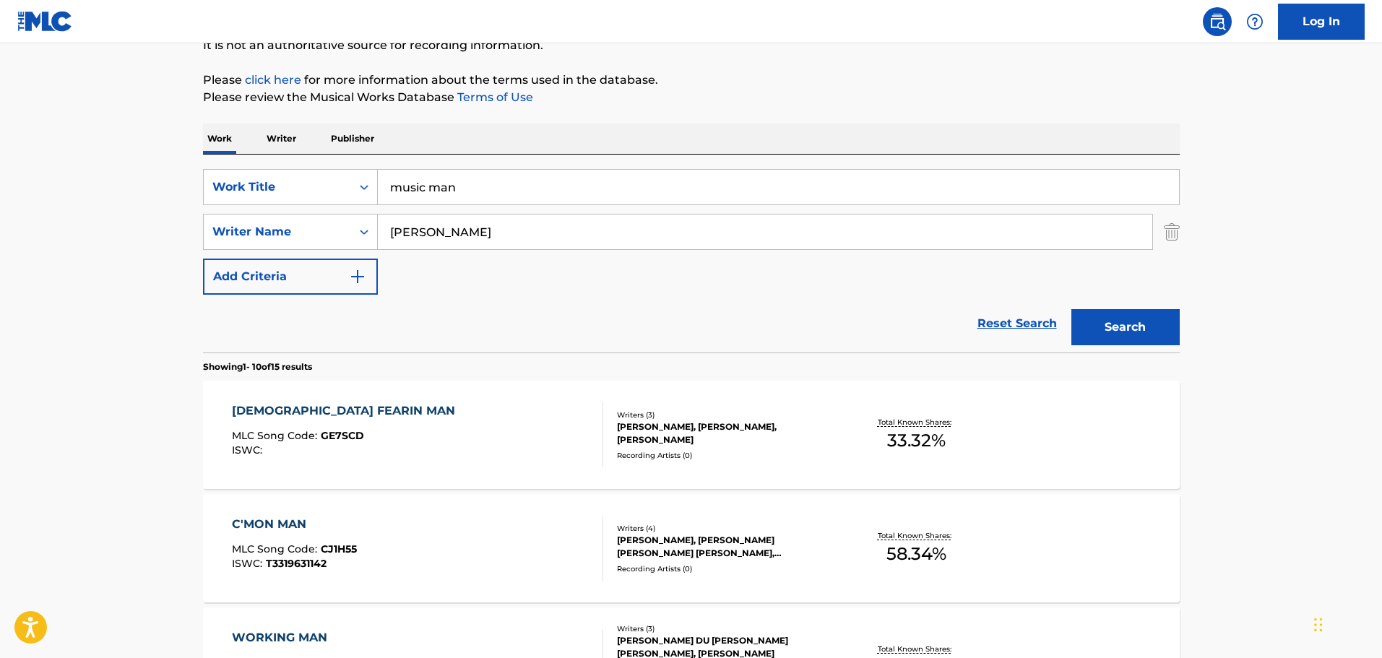
scroll to position [0, 0]
